Goal: Task Accomplishment & Management: Manage account settings

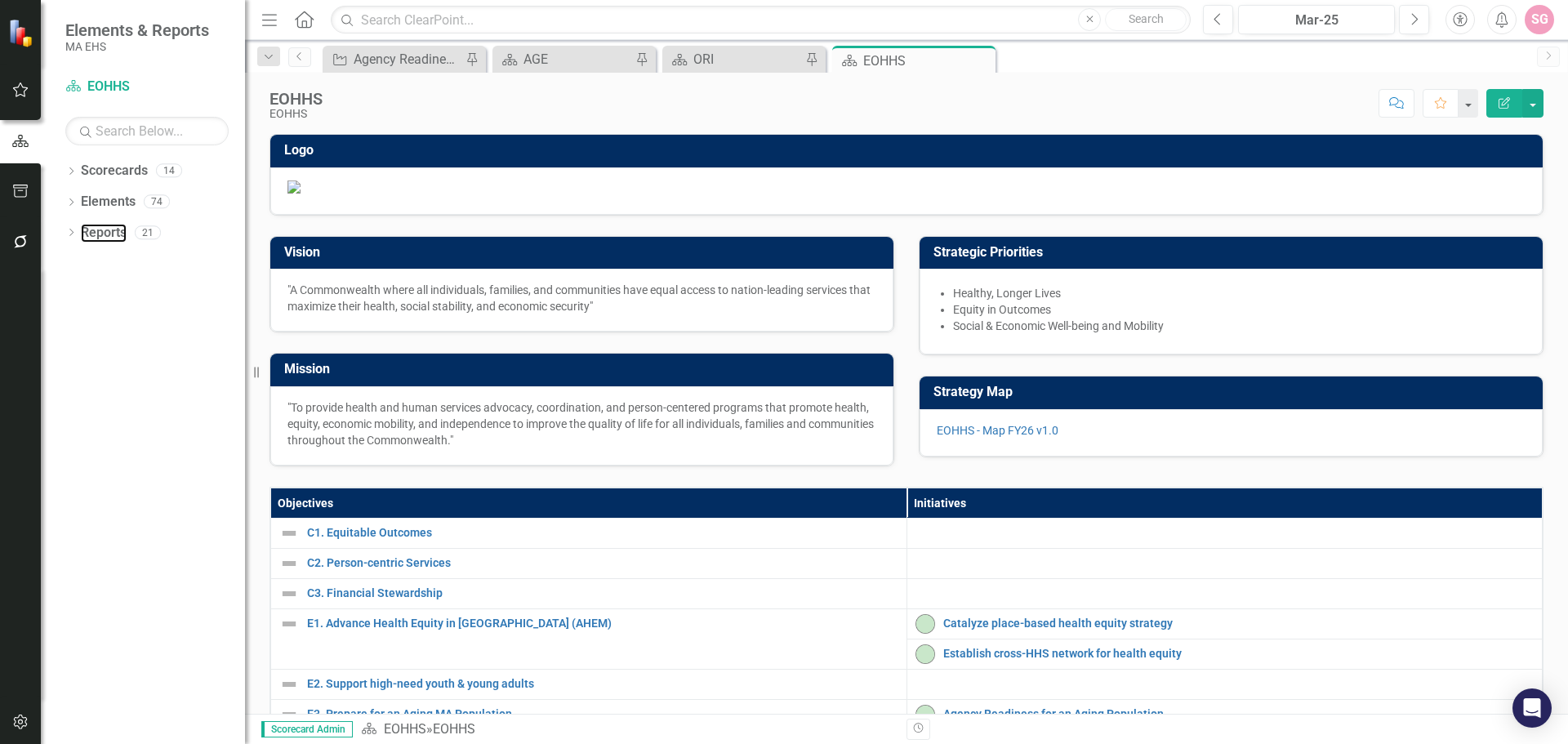
drag, startPoint x: 113, startPoint y: 236, endPoint x: 166, endPoint y: 288, distance: 74.2
click at [113, 236] on link "Reports" at bounding box center [104, 233] width 46 height 19
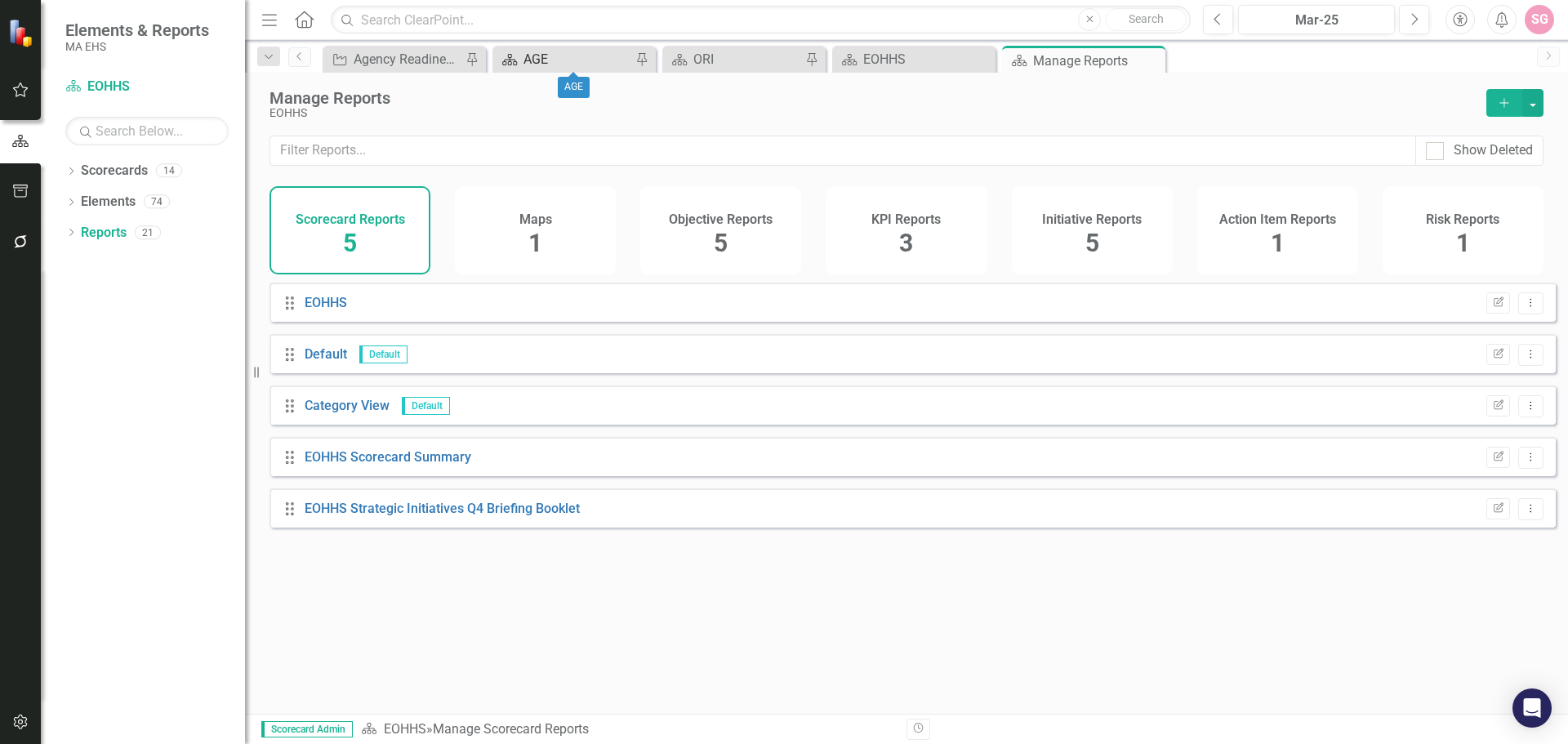
click at [552, 59] on div "AGE" at bounding box center [577, 58] width 108 height 21
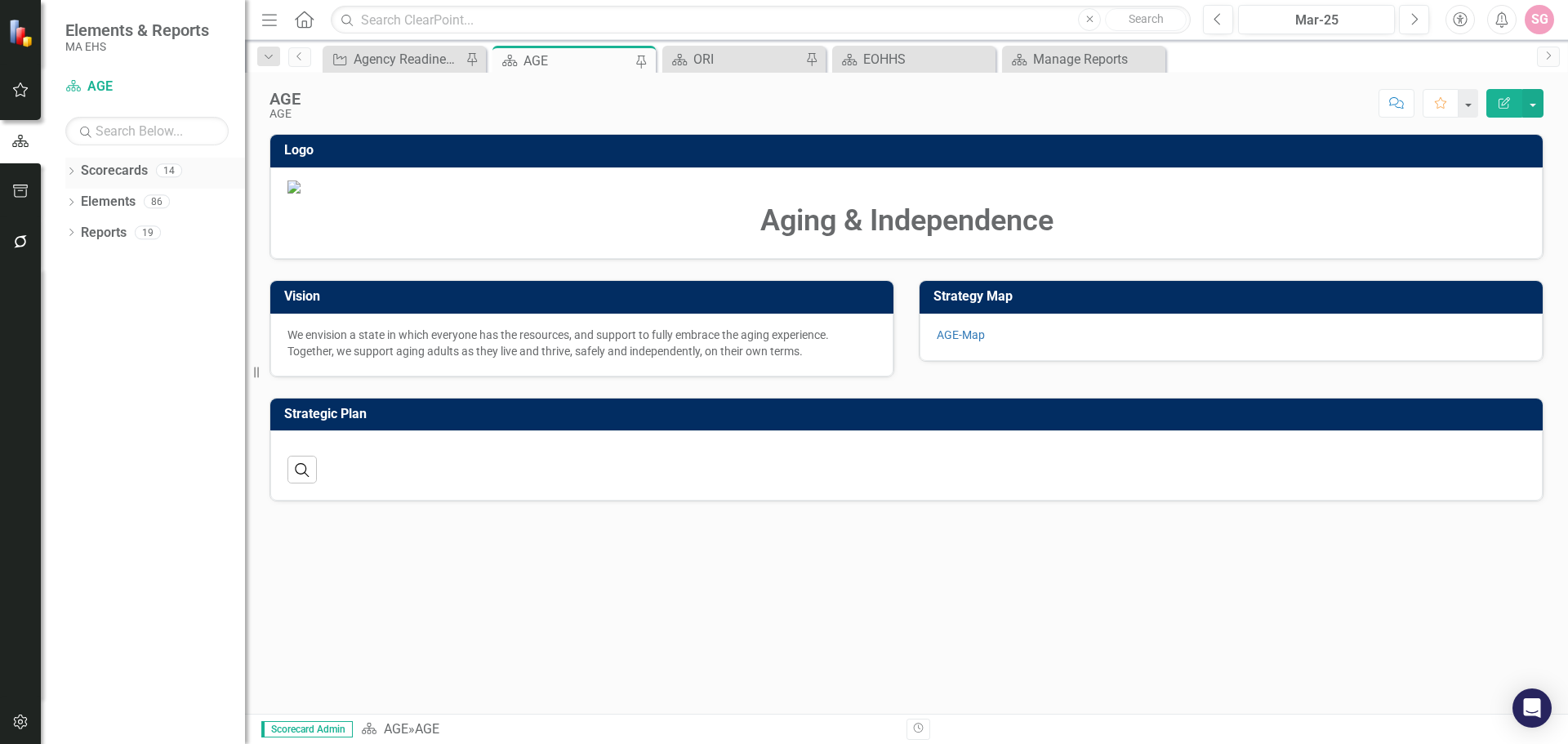
click at [91, 175] on link "Scorecards" at bounding box center [114, 171] width 67 height 19
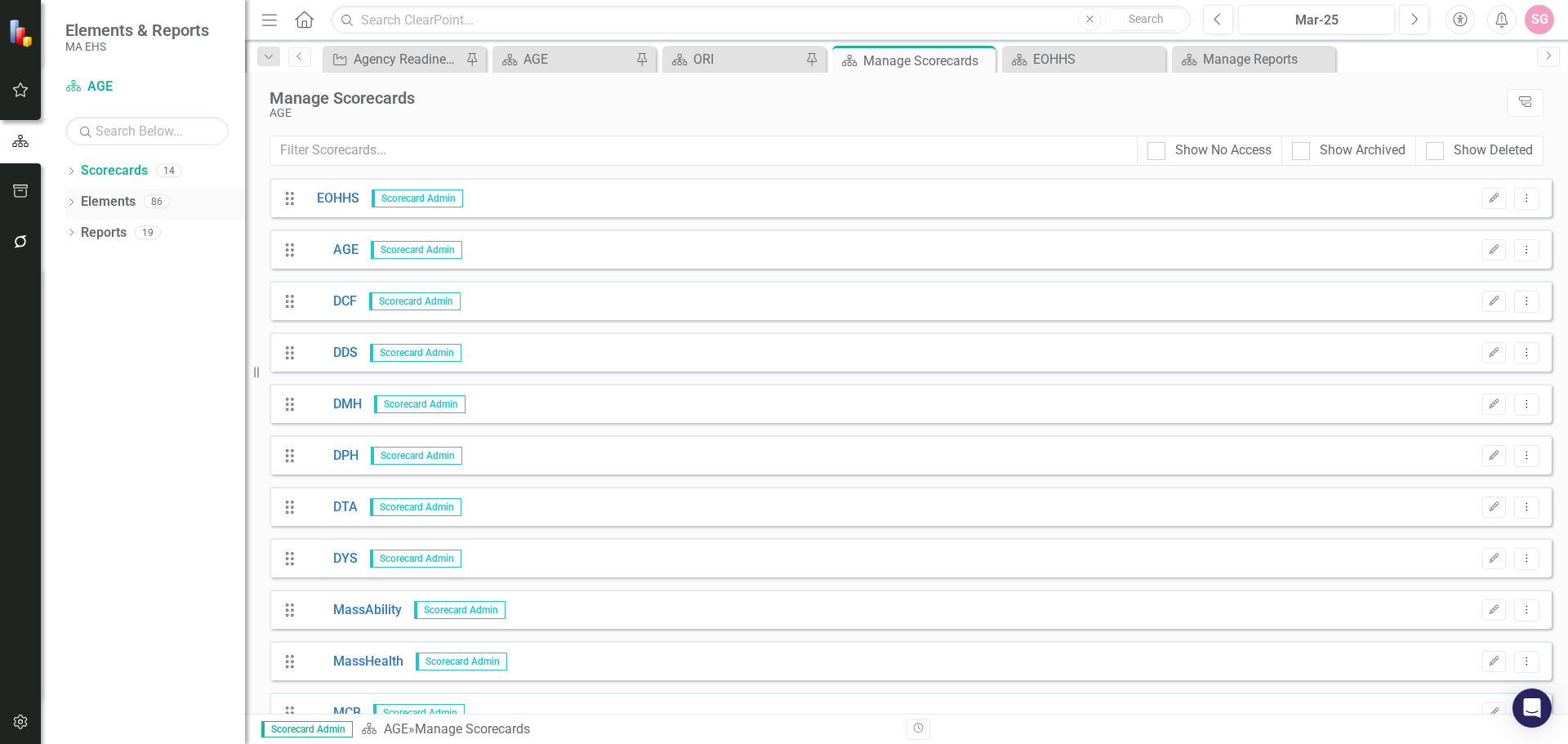
click at [130, 195] on link "Elements" at bounding box center [108, 202] width 54 height 19
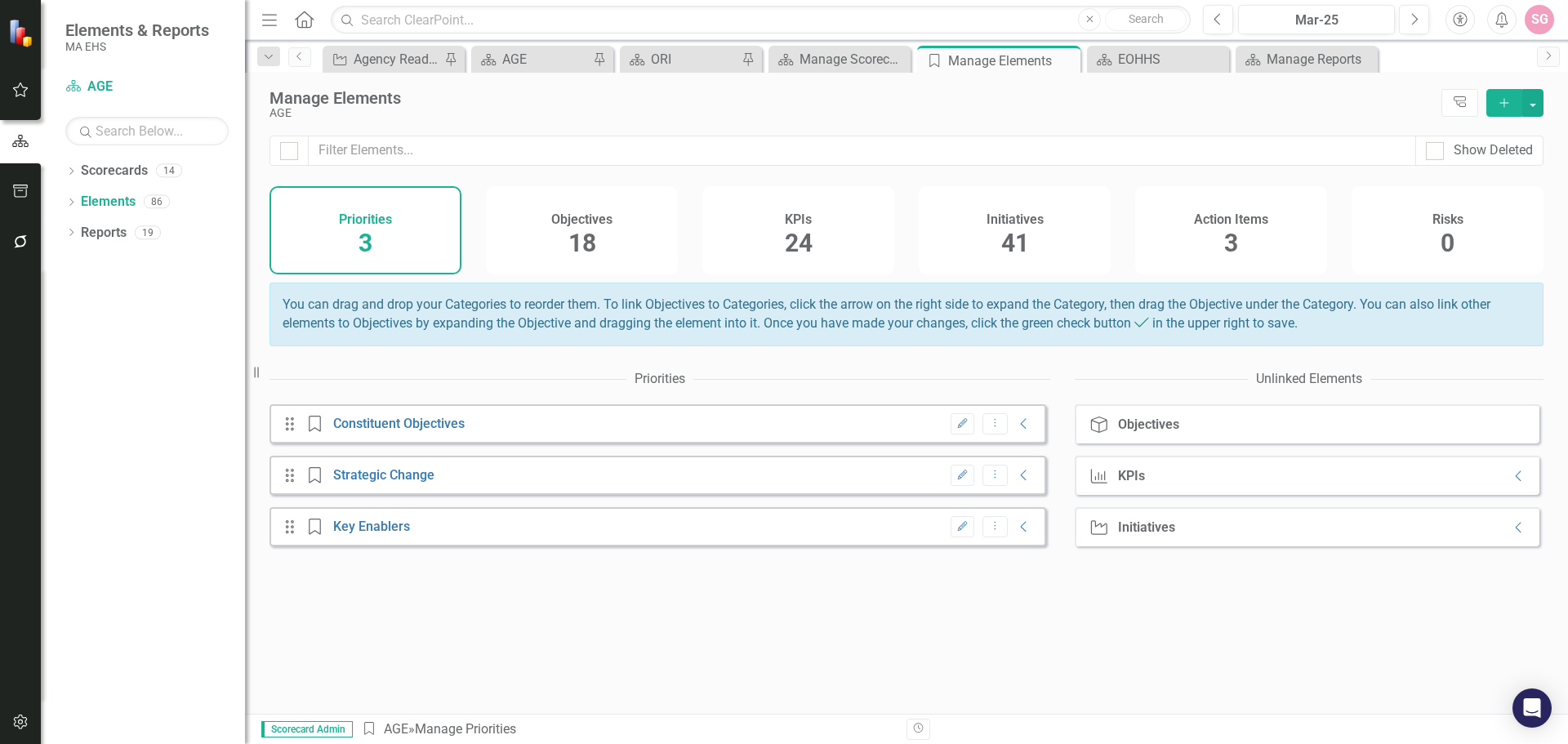
click at [578, 225] on h4 "Objectives" at bounding box center [582, 220] width 61 height 15
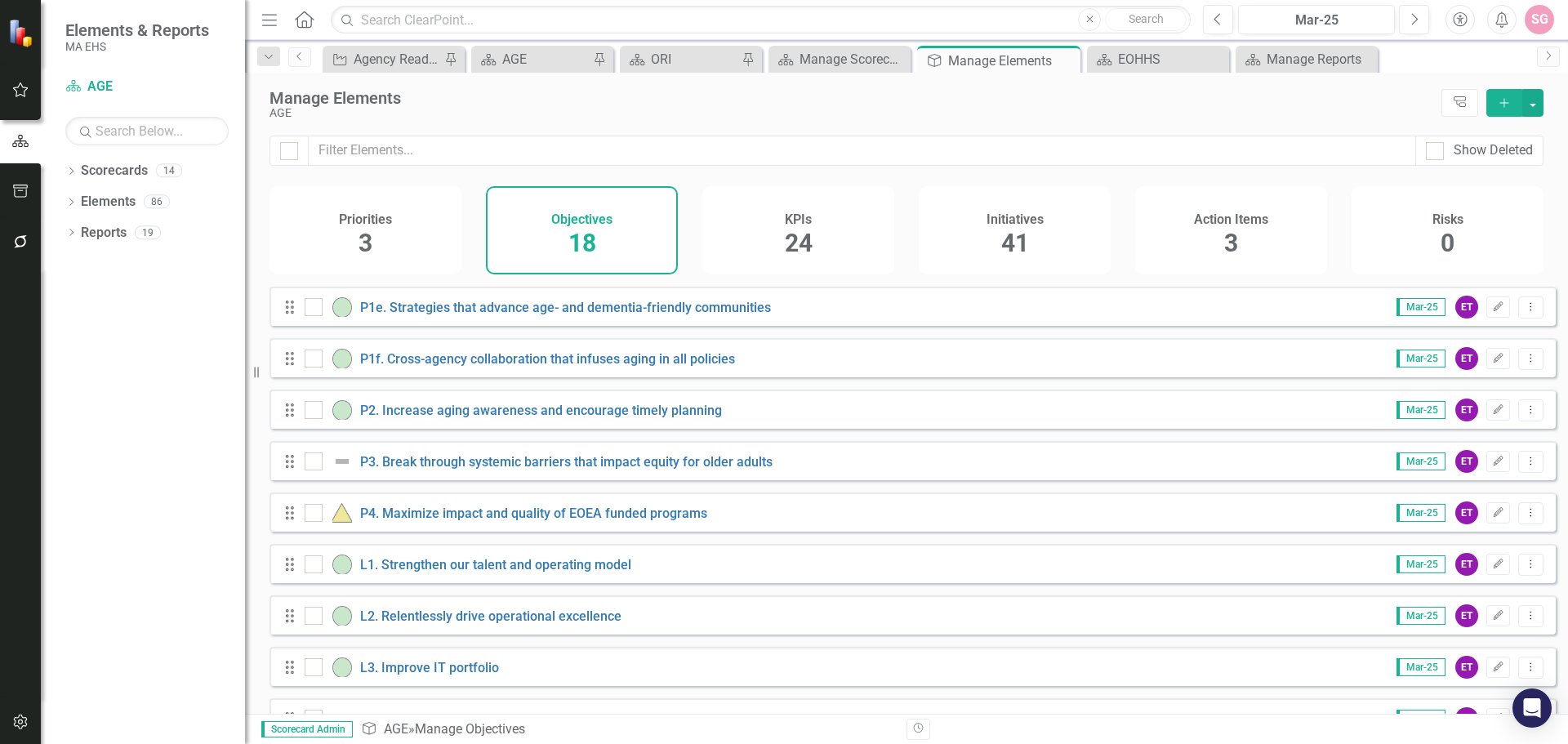
scroll to position [409, 0]
click at [613, 520] on link "P4. Maximize impact and quality of EOEA funded programs" at bounding box center [533, 512] width 347 height 16
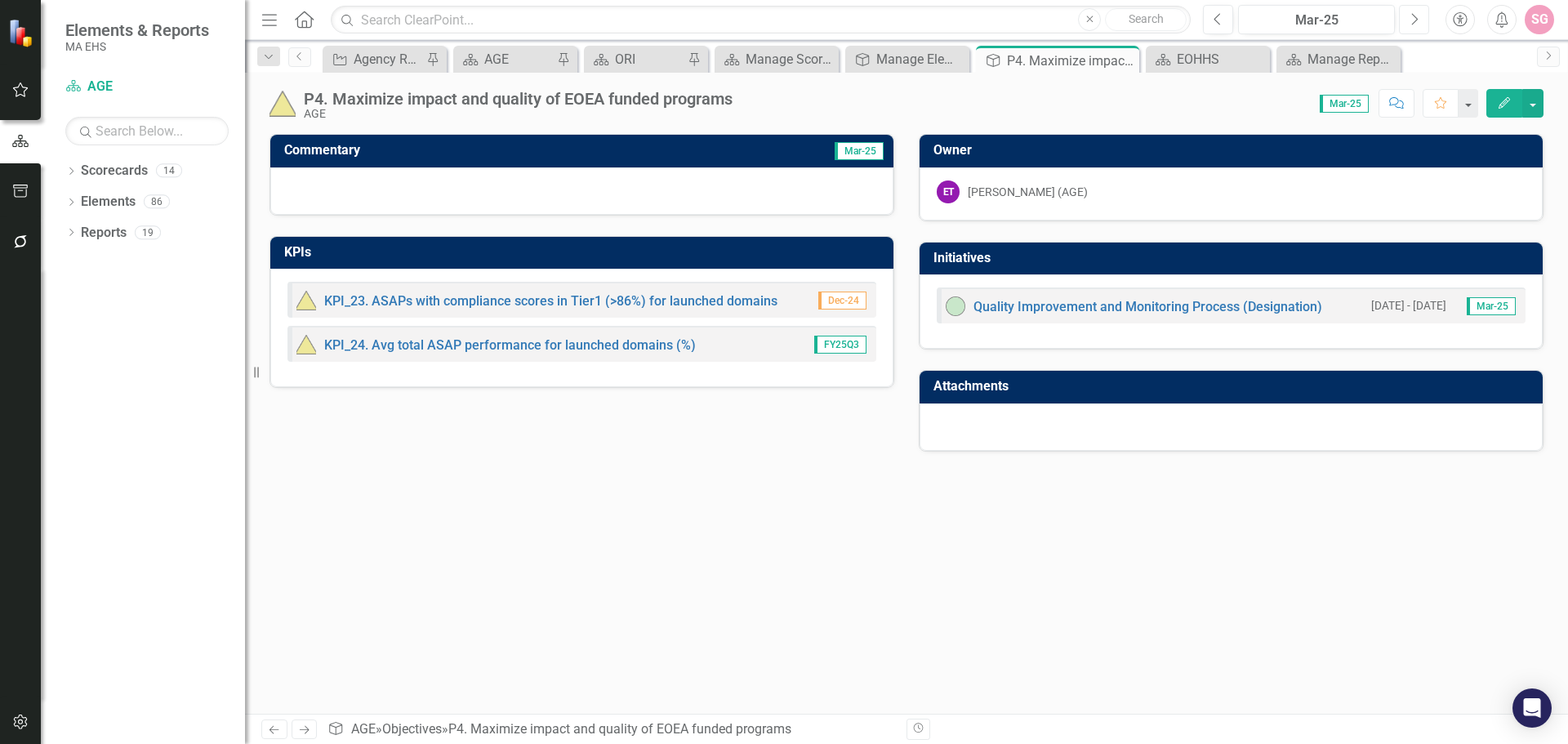
click at [1419, 26] on button "Next" at bounding box center [1414, 20] width 30 height 30
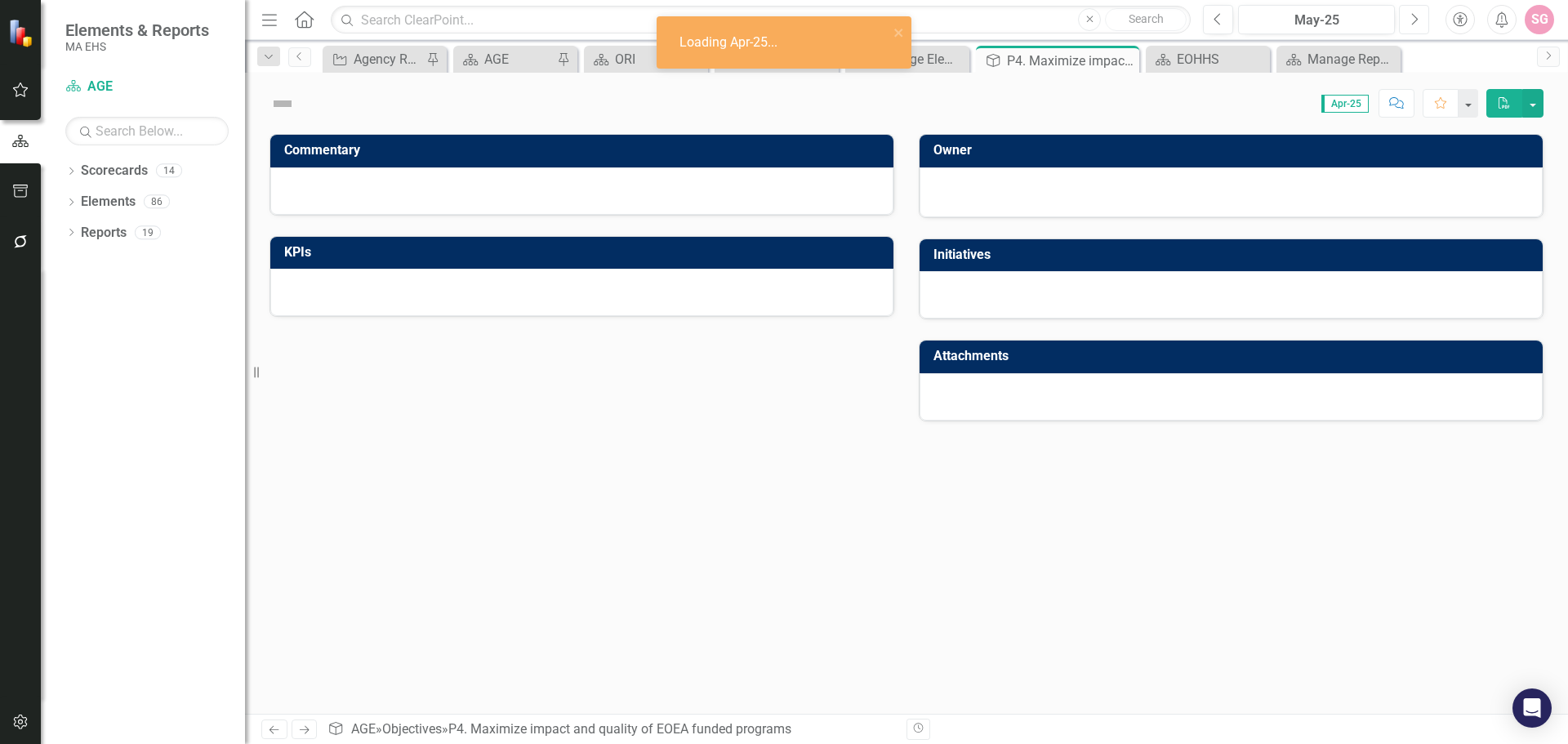
click at [1419, 26] on button "Next" at bounding box center [1414, 20] width 30 height 30
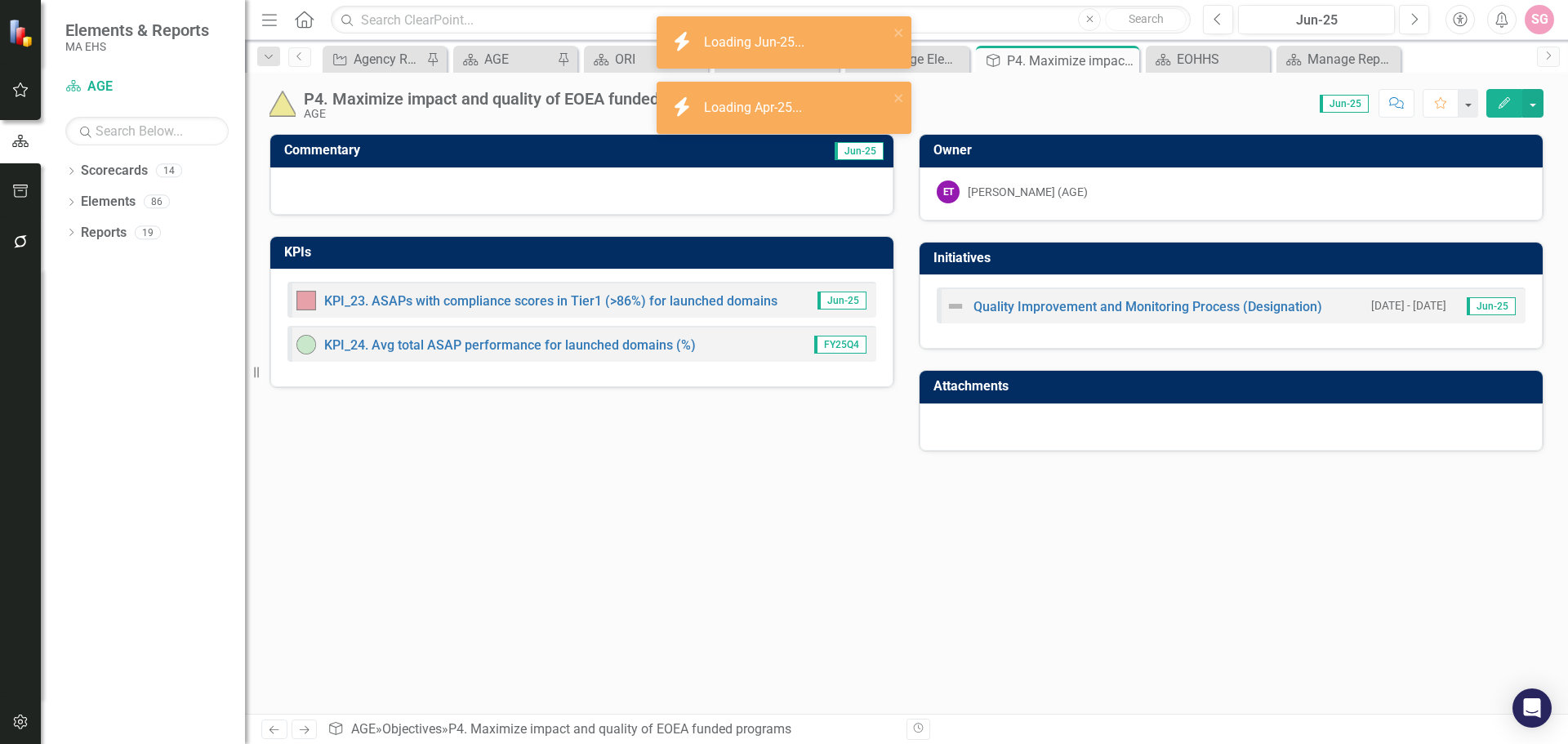
click at [622, 636] on div "Commentary Jun-25 KPIs KPI_23. ASAPs with compliance scores in Tier1 (>86%) for…" at bounding box center [906, 424] width 1323 height 580
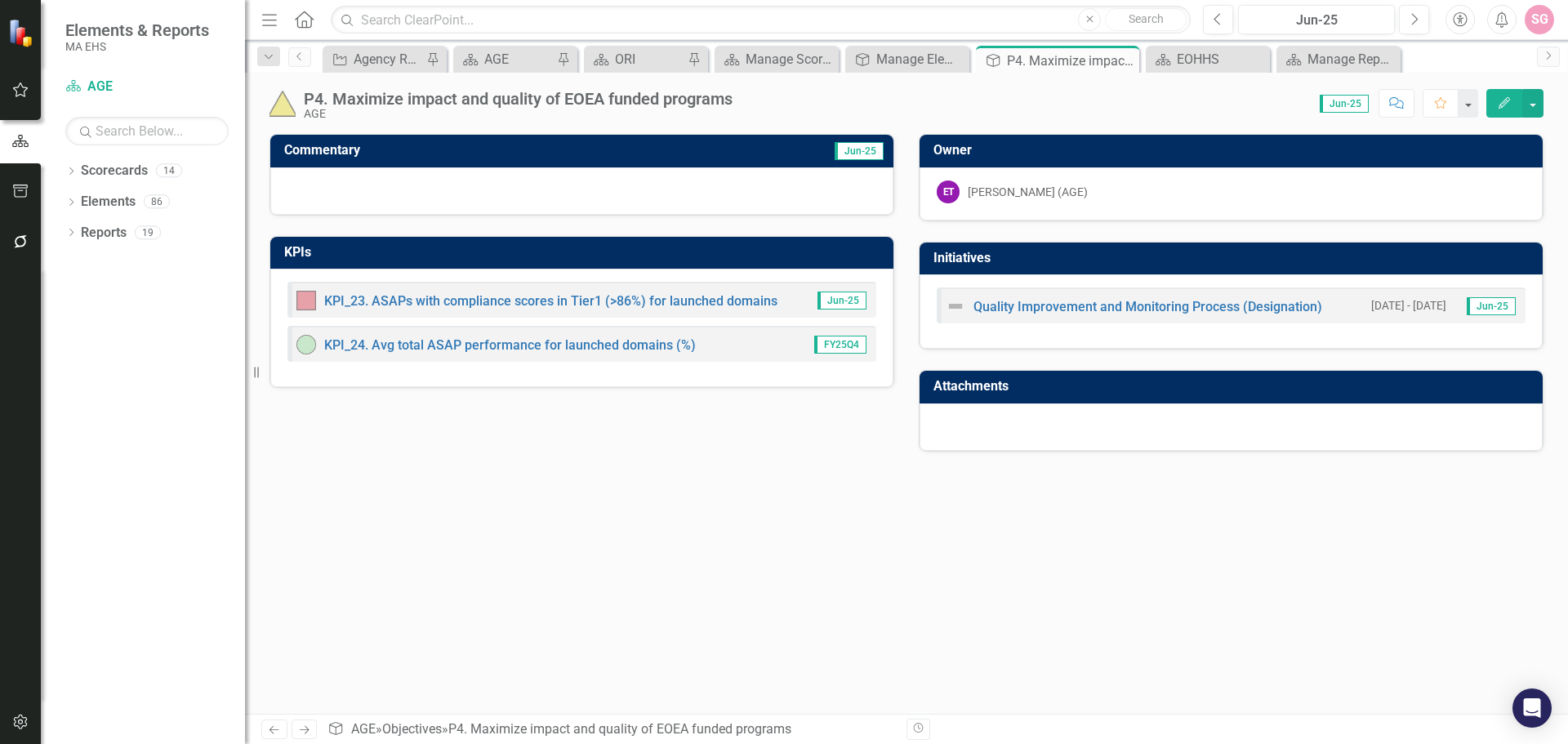
click at [686, 107] on div "P4. Maximize impact and quality of EOEA funded programs" at bounding box center [518, 99] width 428 height 18
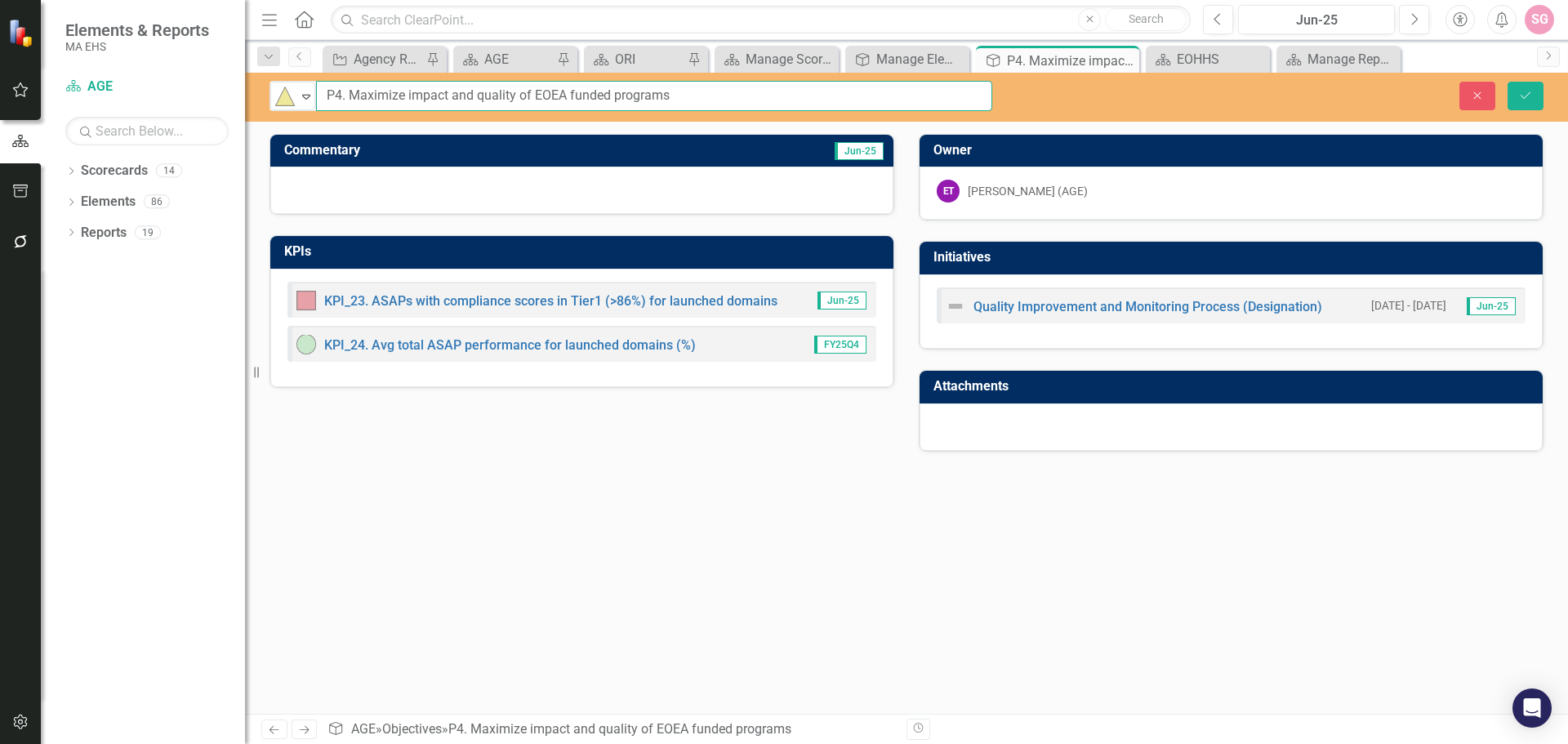
click at [554, 93] on input "P4. Maximize impact and quality of EOEA funded programs" at bounding box center [654, 96] width 676 height 30
type input "P4. Maximize impact and quality of AGE funded programs"
click at [1537, 96] on button "Save" at bounding box center [1526, 96] width 36 height 29
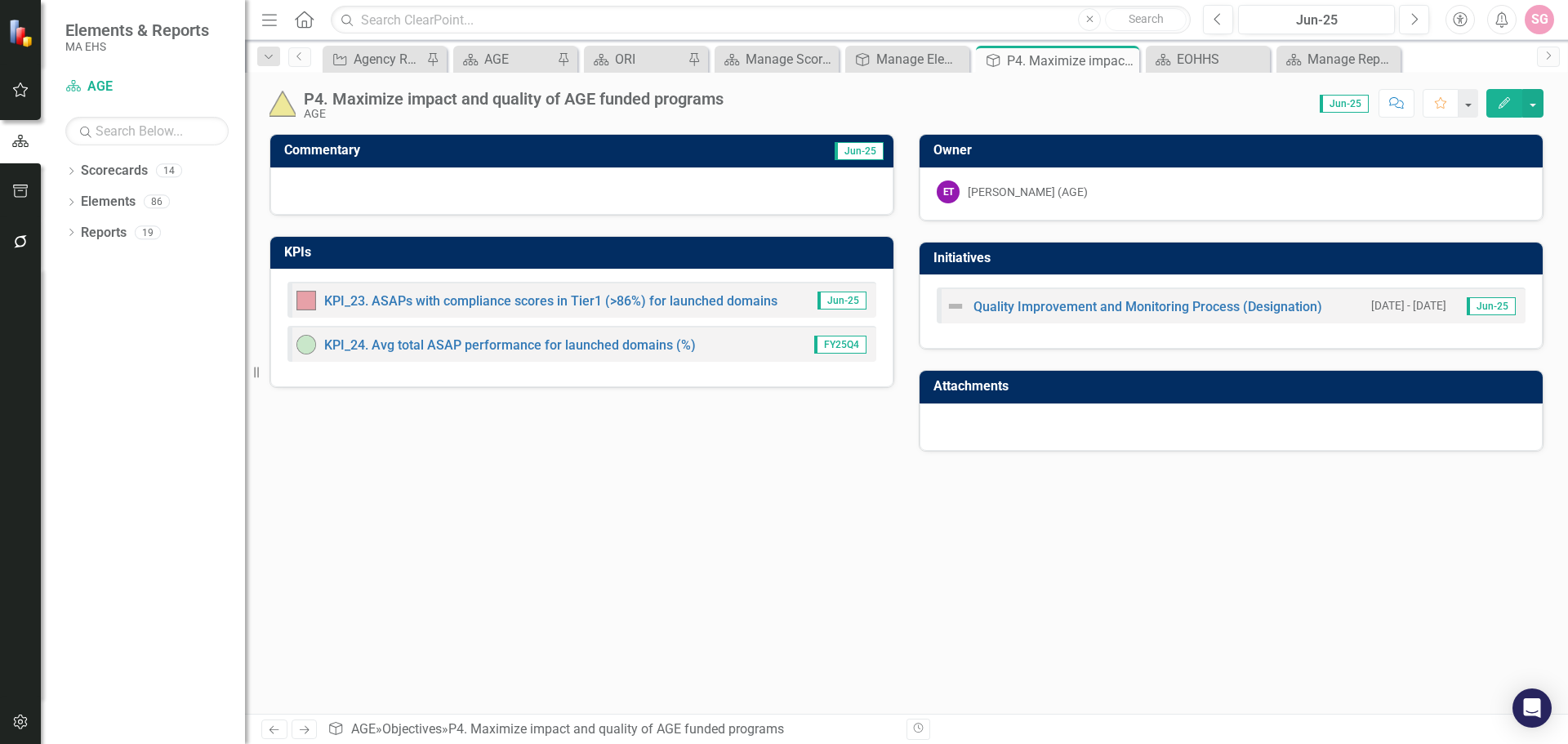
drag, startPoint x: 737, startPoint y: 573, endPoint x: 747, endPoint y: 371, distance: 202.2
click at [737, 573] on div "Commentary Jun-25 KPIs KPI_23. ASAPs with compliance scores in Tier1 (>86%) for…" at bounding box center [906, 424] width 1323 height 580
